Goal: Complete application form: Complete application form

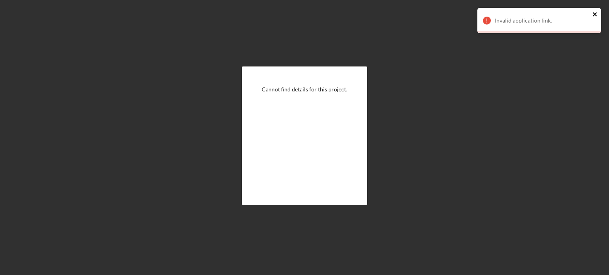
click at [593, 14] on icon "close" at bounding box center [595, 14] width 6 height 6
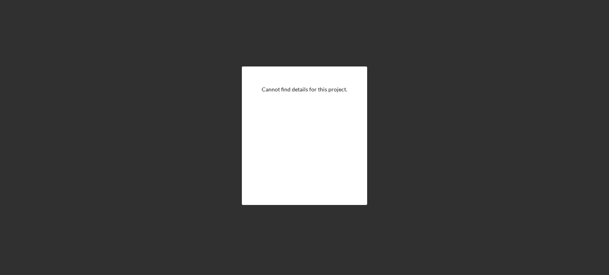
click at [291, 114] on div "Cannot find details for this project." at bounding box center [304, 136] width 125 height 139
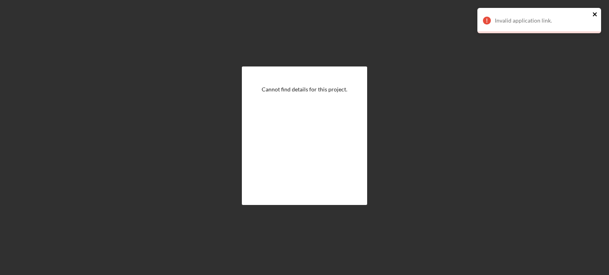
click at [594, 14] on icon "close" at bounding box center [595, 14] width 4 height 4
